Goal: Information Seeking & Learning: Learn about a topic

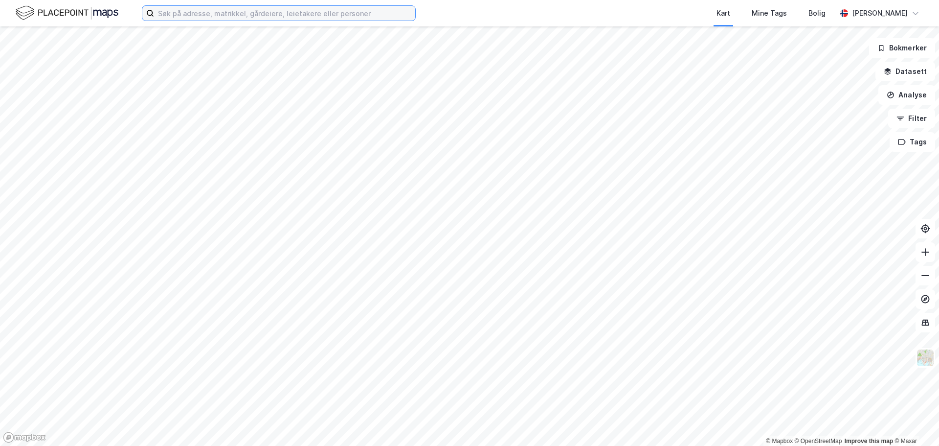
click at [185, 12] on input at bounding box center [284, 13] width 261 height 15
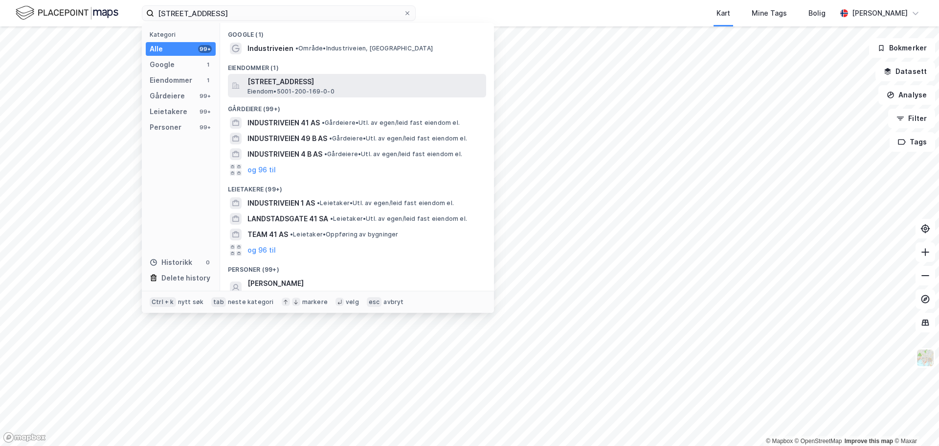
click at [285, 90] on span "Eiendom • 5001-200-169-0-0" at bounding box center [291, 92] width 87 height 8
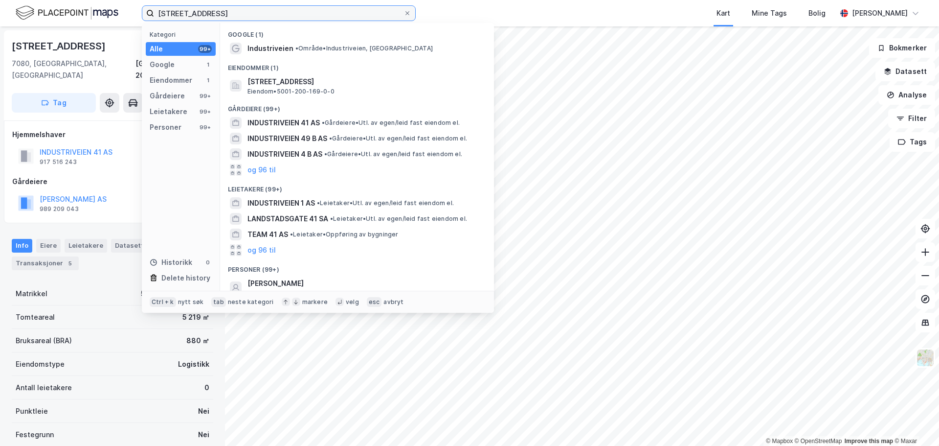
click at [283, 13] on input "[STREET_ADDRESS]" at bounding box center [278, 13] width 249 height 15
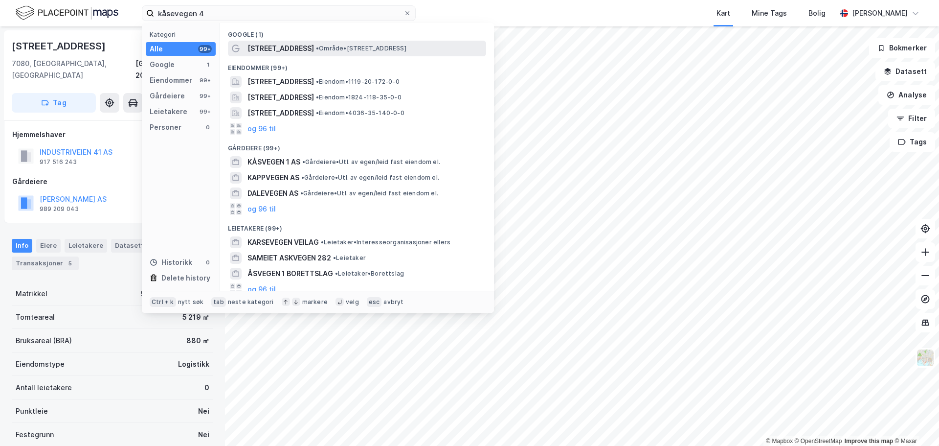
click at [278, 47] on span "[STREET_ADDRESS]" at bounding box center [281, 49] width 67 height 12
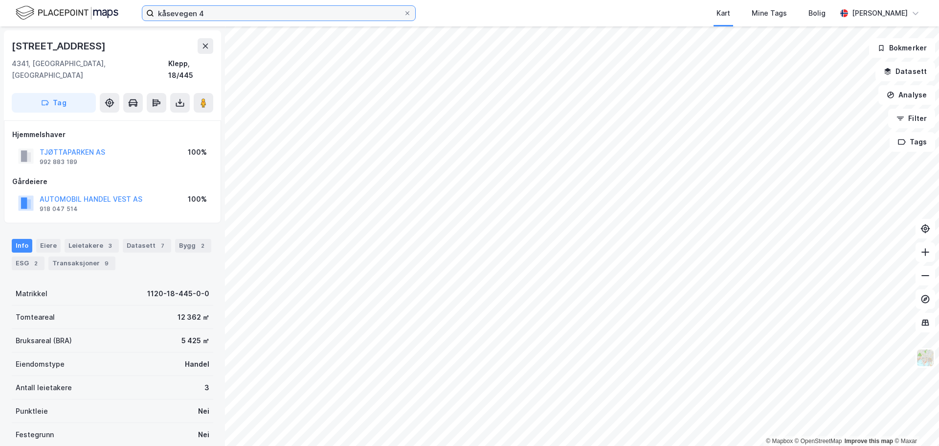
click at [316, 12] on input "kåsevegen 4" at bounding box center [278, 13] width 249 height 15
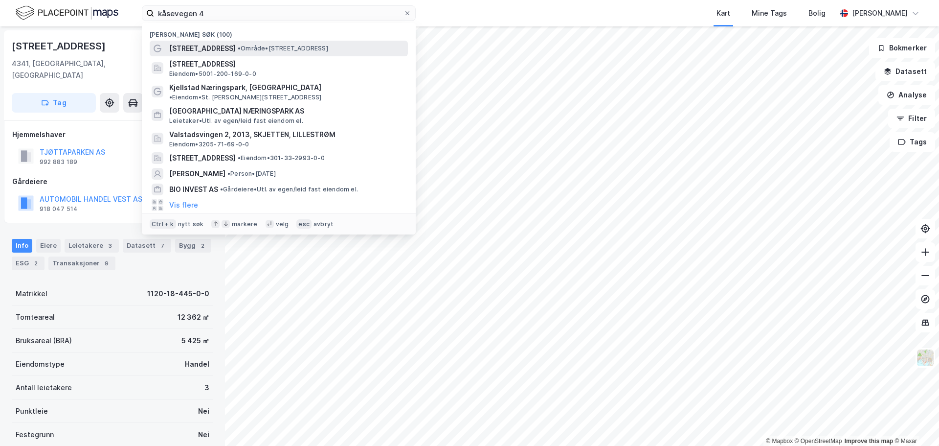
click at [247, 50] on span "• Område • [STREET_ADDRESS]" at bounding box center [283, 49] width 91 height 8
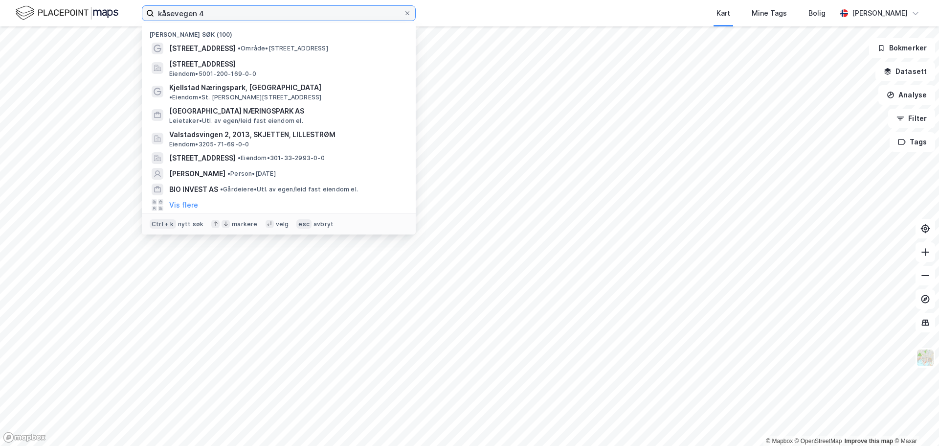
click at [318, 19] on input "kåsevegen 4" at bounding box center [278, 13] width 249 height 15
click at [228, 13] on input "kåsevegen 4" at bounding box center [278, 13] width 249 height 15
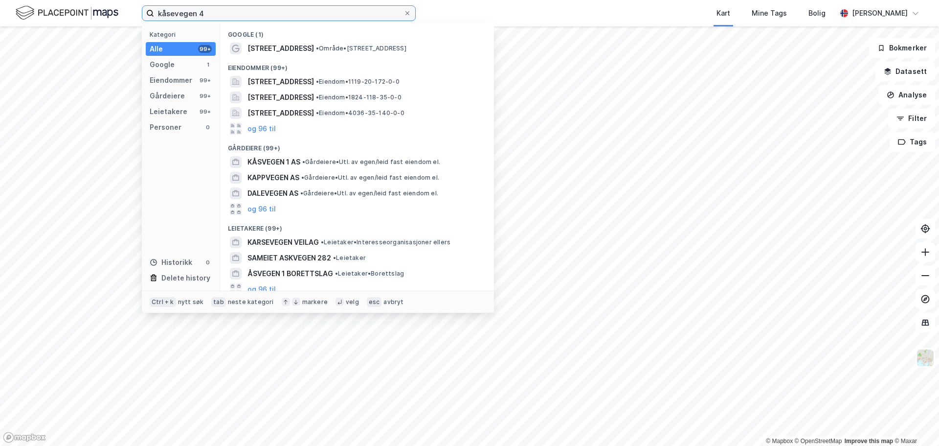
click at [194, 14] on input "kåsevegen 4" at bounding box center [278, 13] width 249 height 15
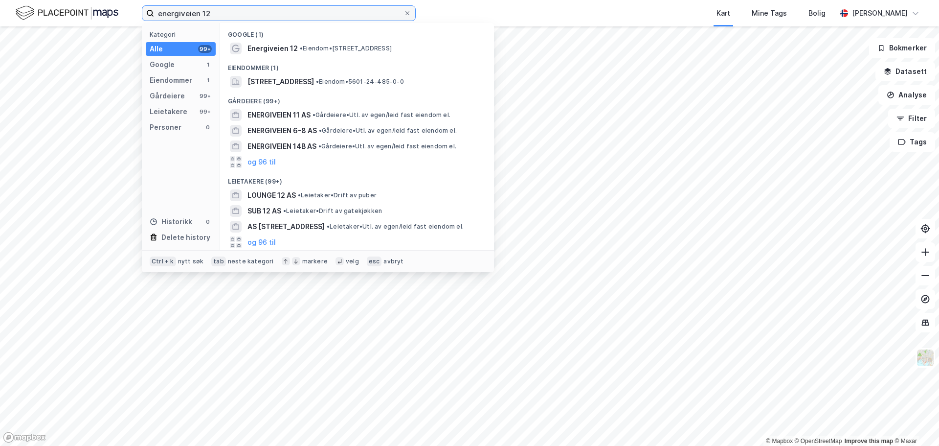
click at [193, 10] on input "energiveien 12" at bounding box center [278, 13] width 249 height 15
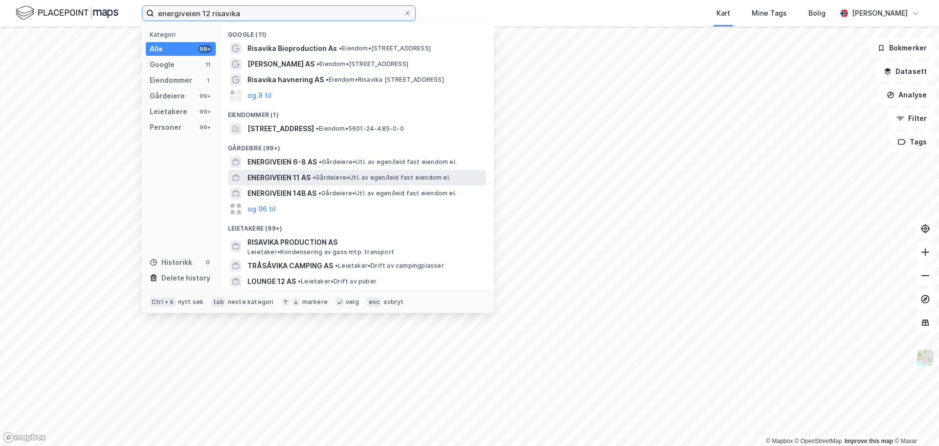
type input "energiveien 12 risavika"
click at [315, 182] on div "ENERGIVEIEN 11 AS • Gårdeiere • Utl. av egen/leid fast eiendom el." at bounding box center [366, 178] width 237 height 12
